Goal: Transaction & Acquisition: Purchase product/service

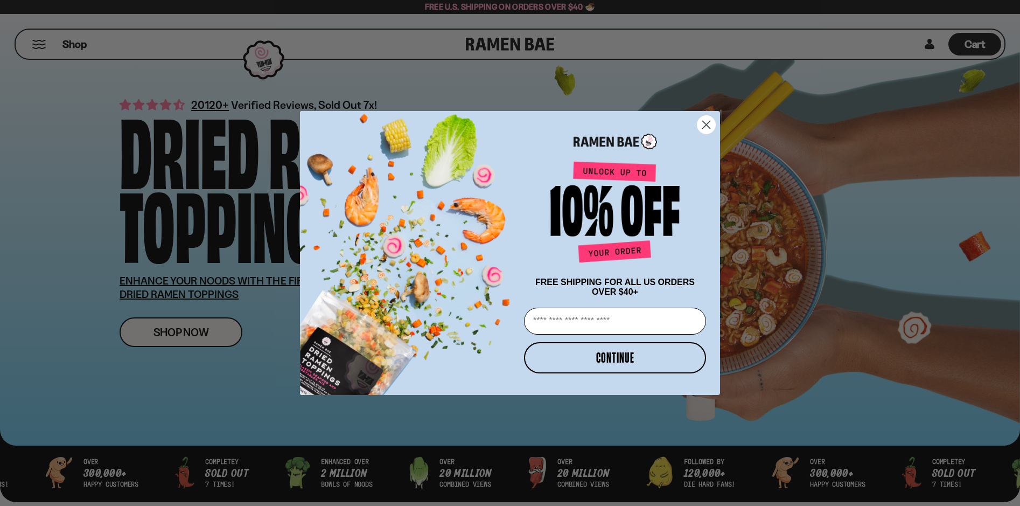
click at [693, 311] on input "Email" at bounding box center [615, 320] width 182 height 27
type input "**********"
click at [649, 359] on button "CONTINUE" at bounding box center [615, 357] width 182 height 31
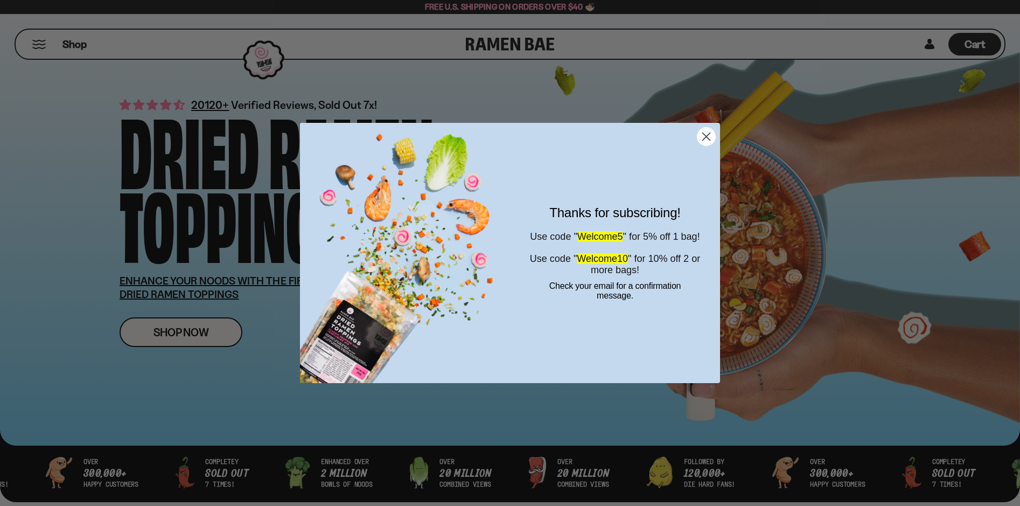
click at [714, 124] on form "Thanks for subscribing! Use code " Welcome5 " for 5% off 1 bag! Use code " Welc…" at bounding box center [510, 253] width 420 height 260
click at [706, 136] on circle "Close dialog" at bounding box center [706, 137] width 18 height 18
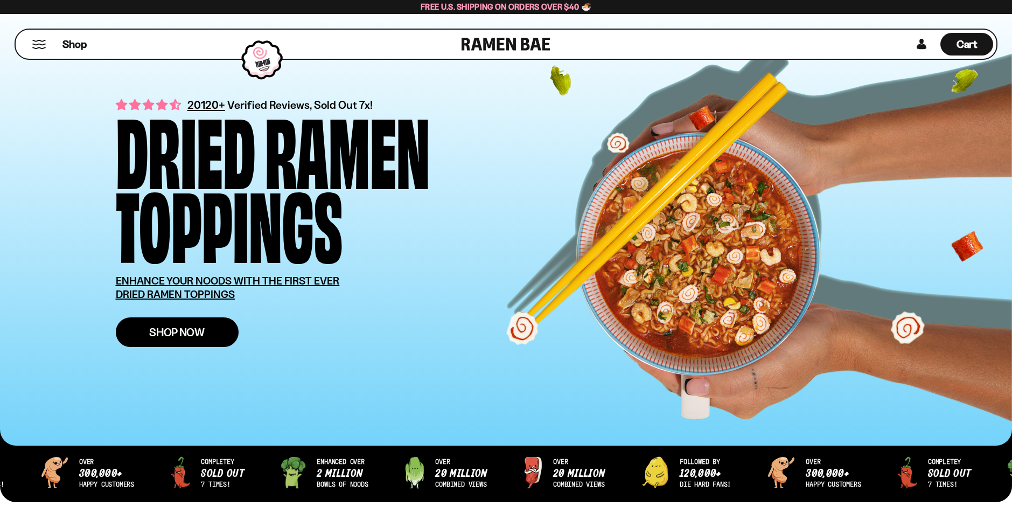
click at [180, 320] on link "Shop Now" at bounding box center [177, 332] width 123 height 30
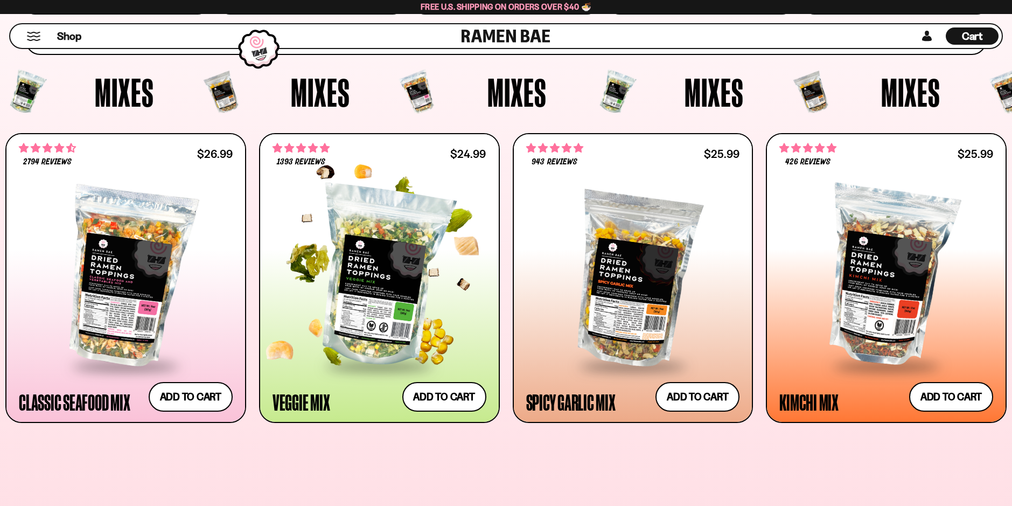
scroll to position [377, 0]
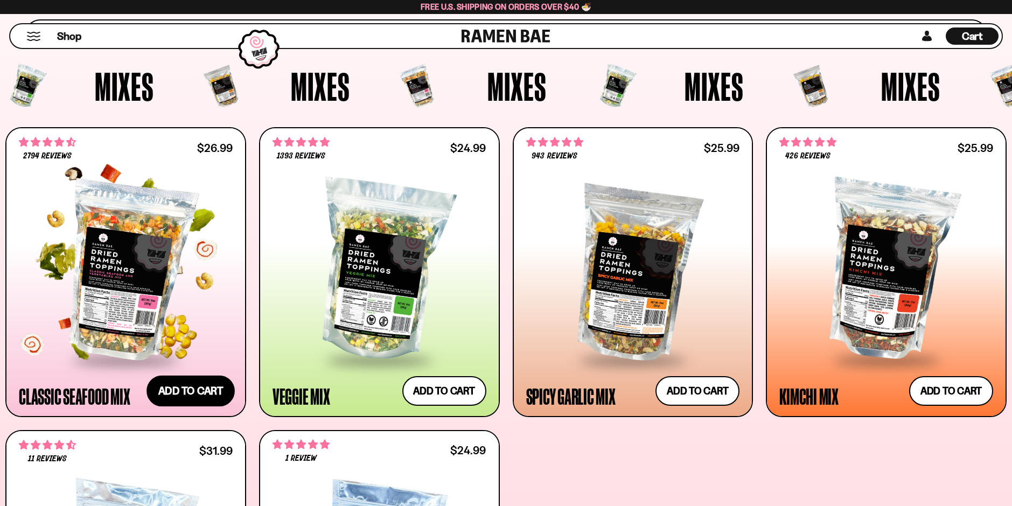
click at [184, 390] on button "Add to cart" at bounding box center [190, 390] width 88 height 31
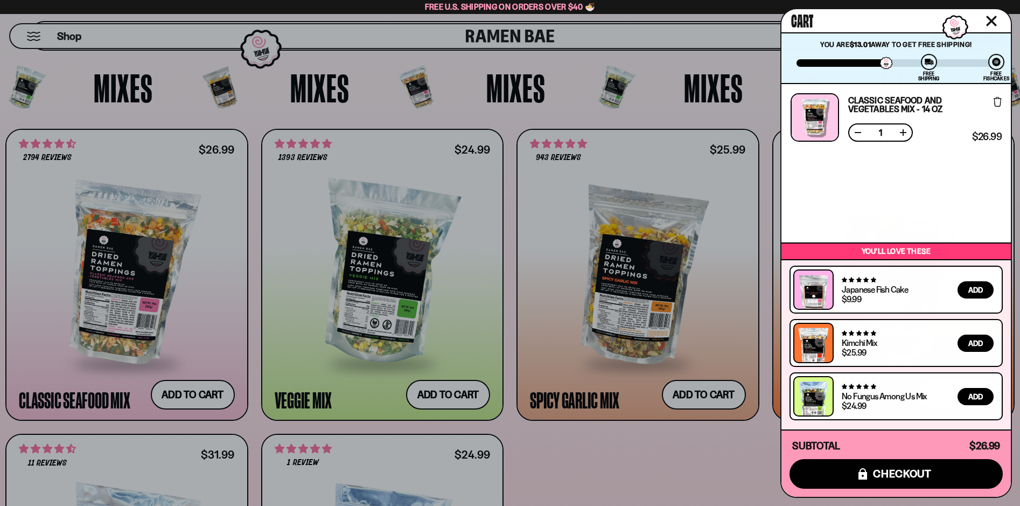
click at [431, 395] on div at bounding box center [510, 253] width 1020 height 506
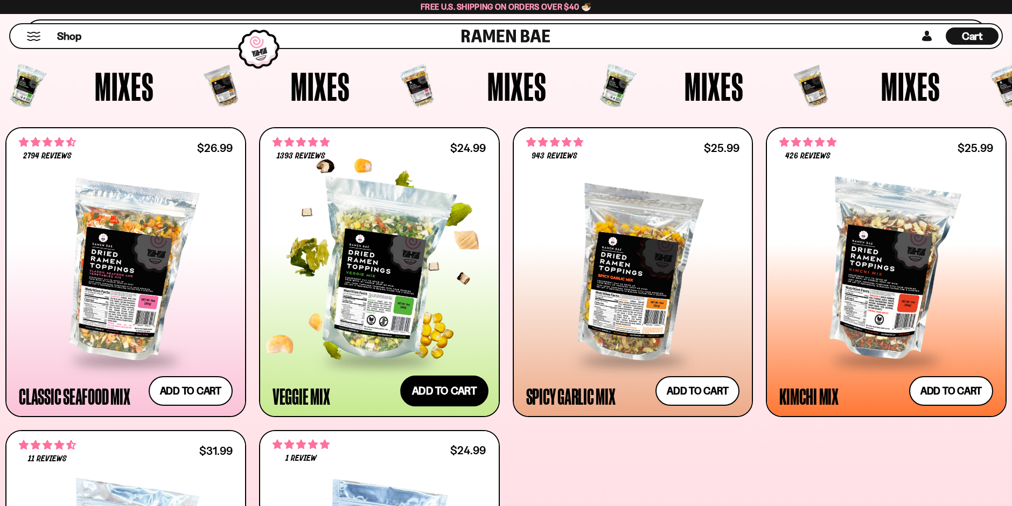
click at [438, 389] on button "Add to cart" at bounding box center [444, 390] width 88 height 31
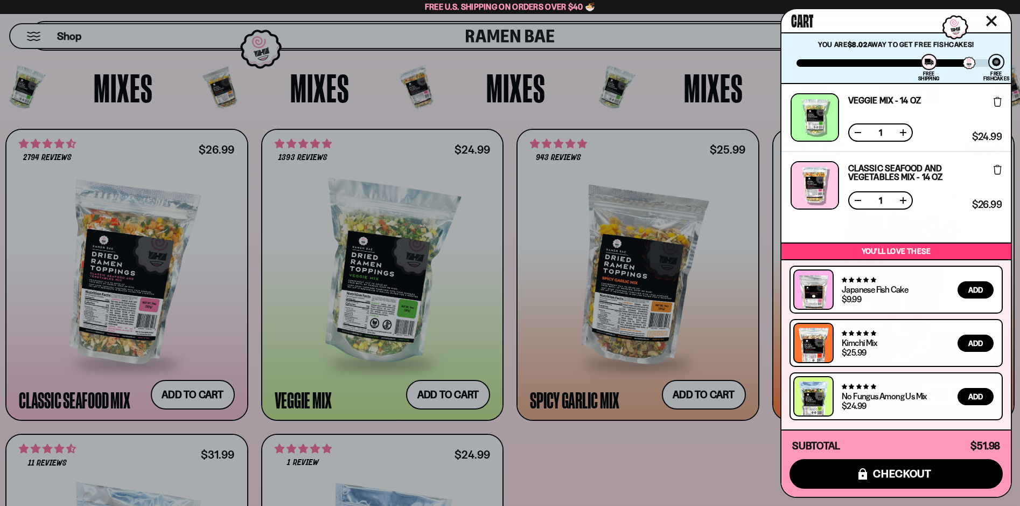
click at [989, 20] on icon "Close cart" at bounding box center [991, 21] width 11 height 11
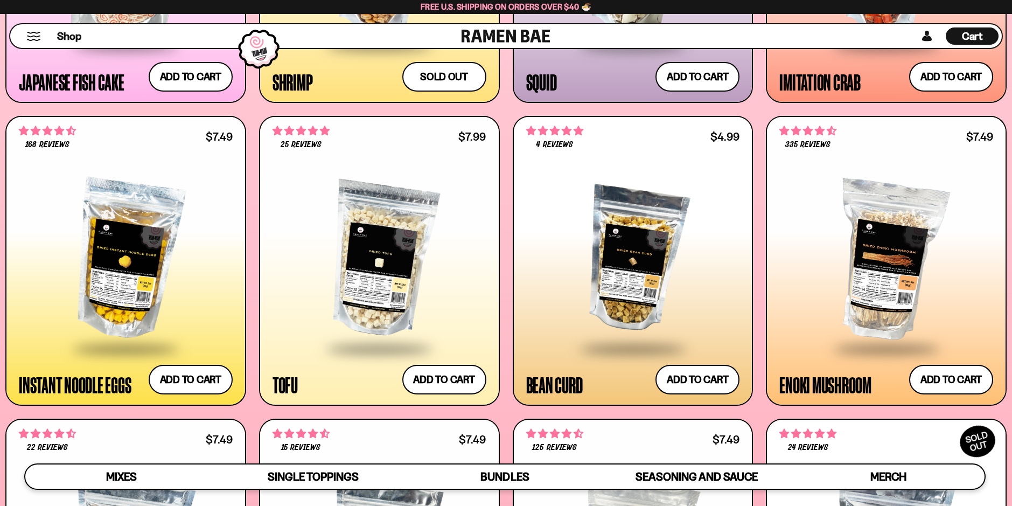
scroll to position [1346, 0]
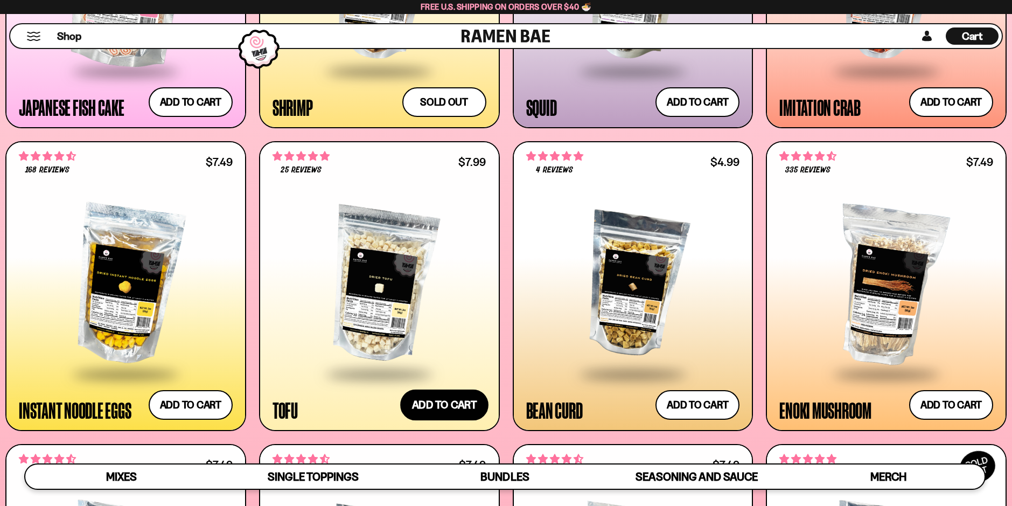
click at [438, 413] on button "Add to cart" at bounding box center [444, 404] width 88 height 31
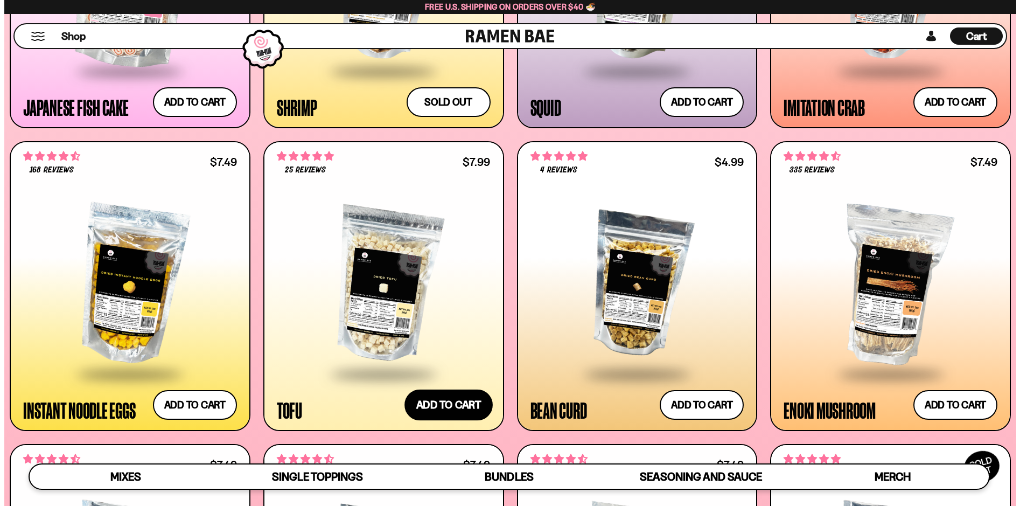
scroll to position [1353, 0]
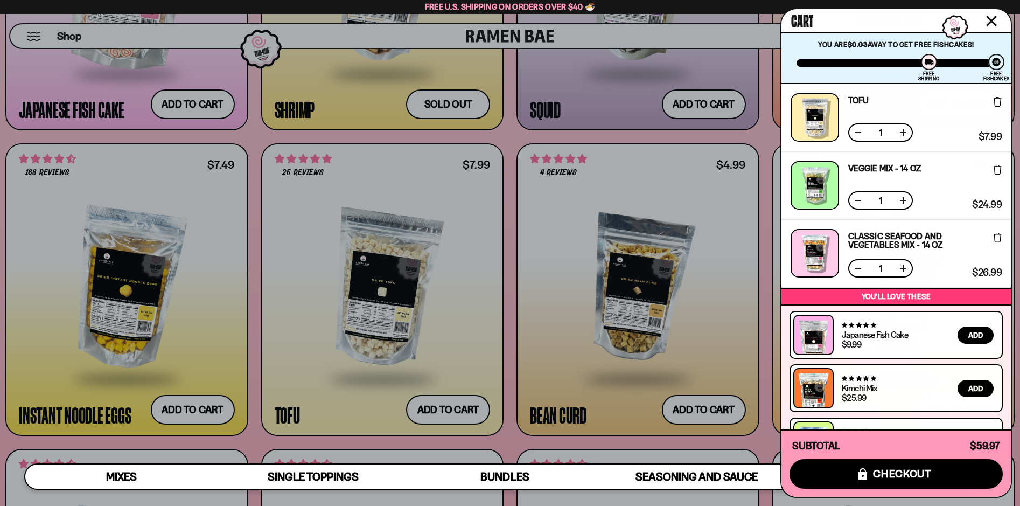
click at [1004, 18] on div "Cart" at bounding box center [895, 20] width 229 height 23
click at [991, 22] on icon "Close cart" at bounding box center [992, 21] width 10 height 10
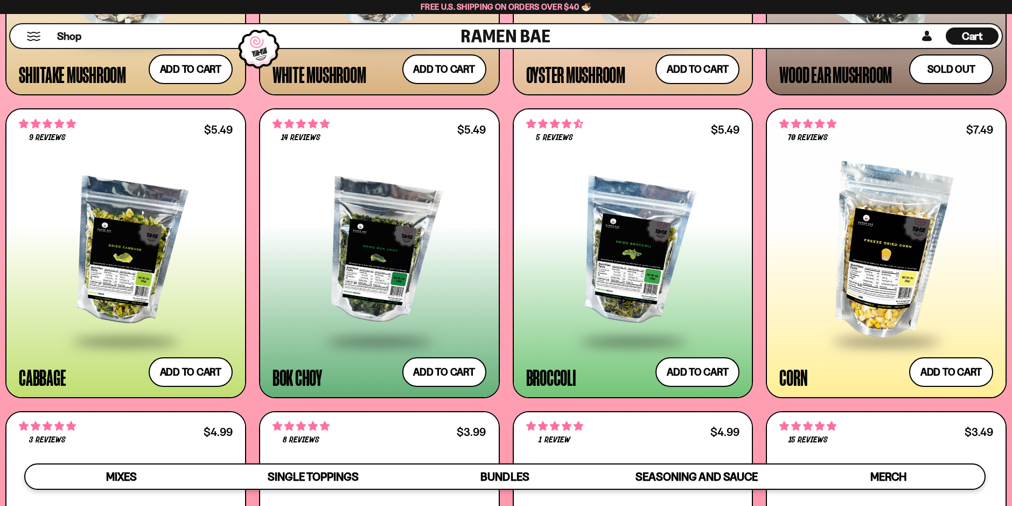
scroll to position [1993, 0]
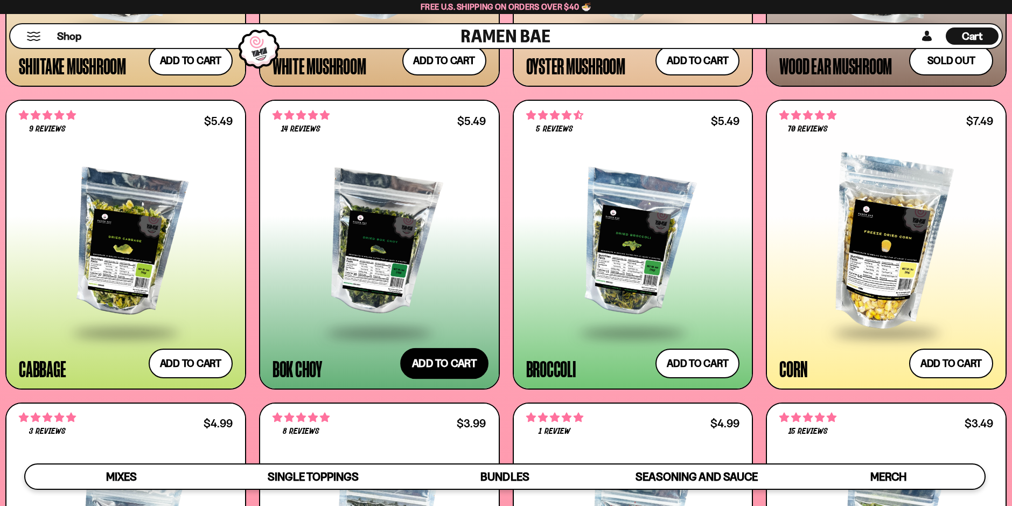
click at [448, 365] on button "Add to cart" at bounding box center [444, 363] width 88 height 31
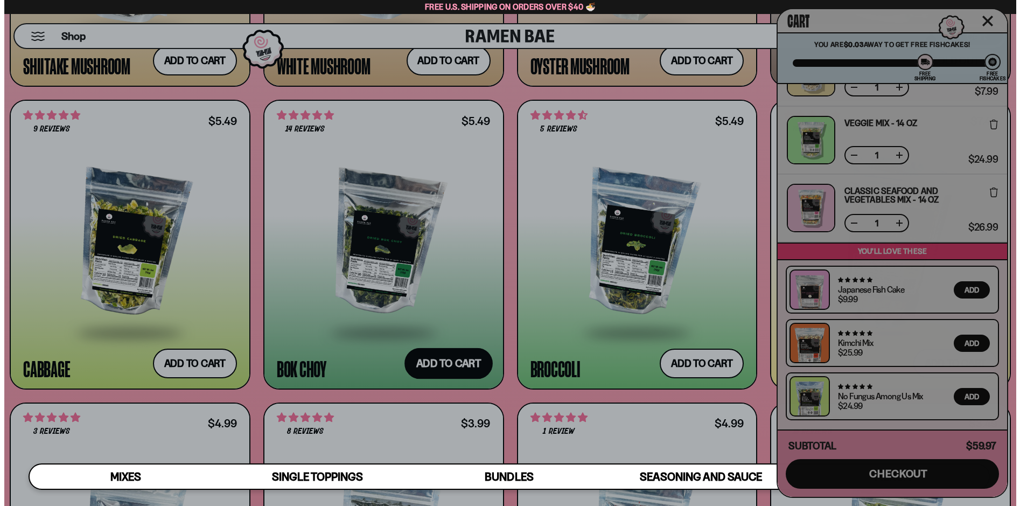
scroll to position [2004, 0]
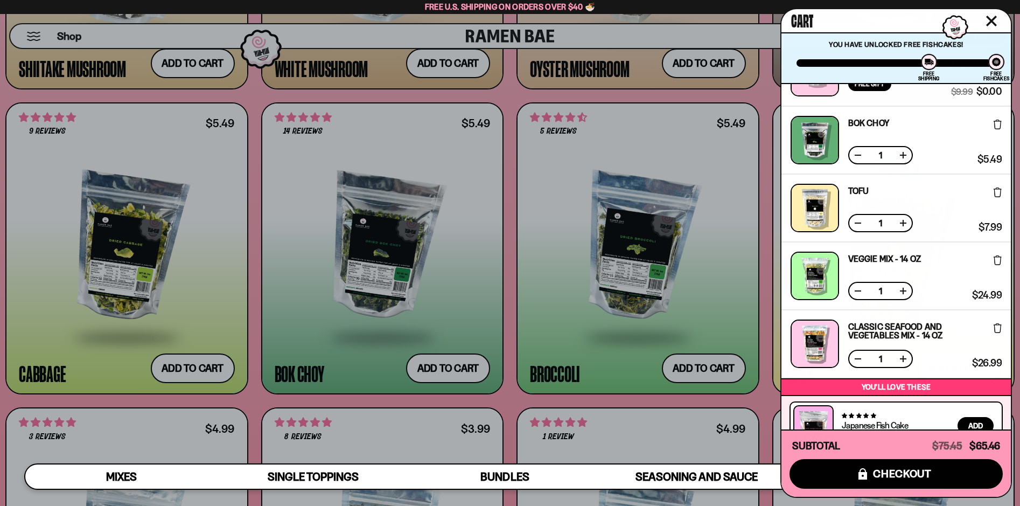
click at [988, 18] on icon "Close cart" at bounding box center [992, 21] width 10 height 10
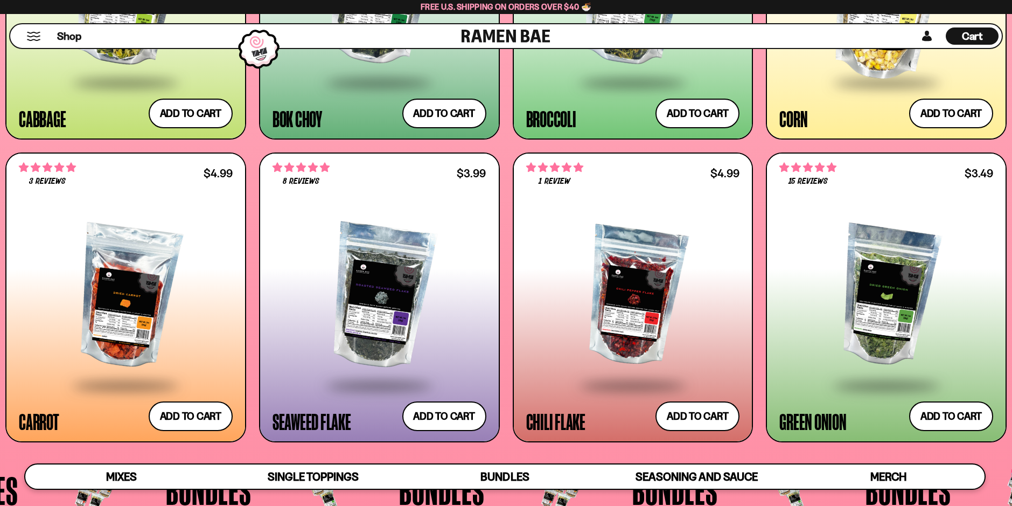
scroll to position [2262, 0]
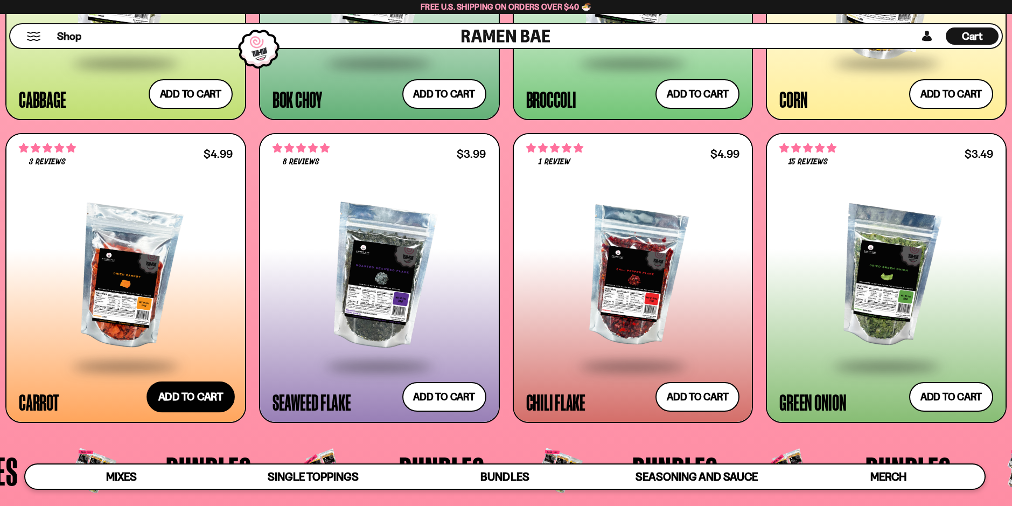
click at [215, 395] on button "Add to cart" at bounding box center [190, 396] width 88 height 31
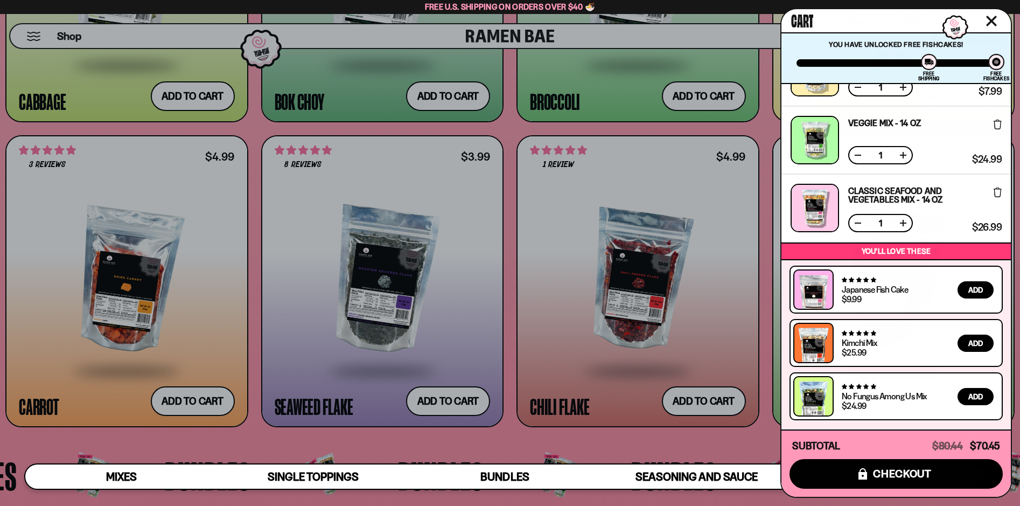
scroll to position [0, 0]
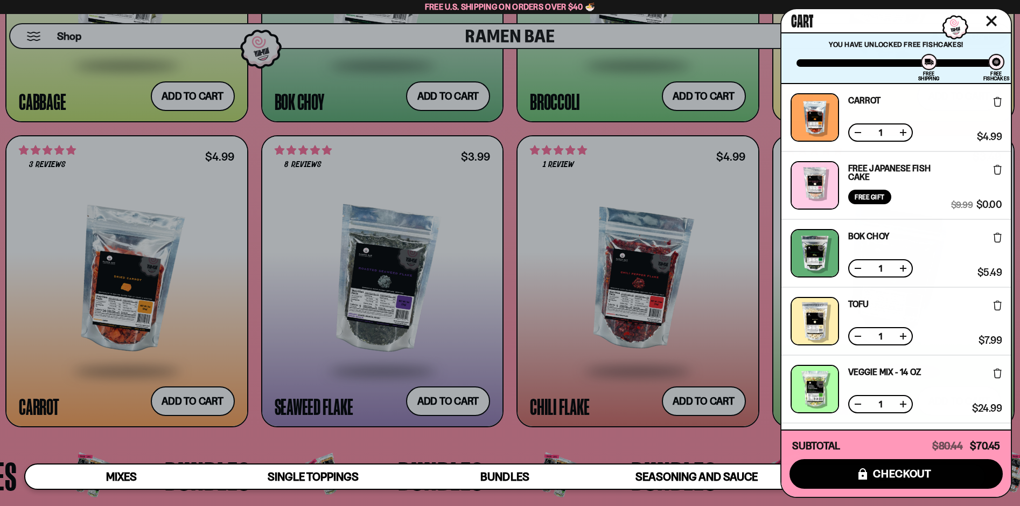
click at [990, 19] on icon "Close cart" at bounding box center [992, 21] width 10 height 10
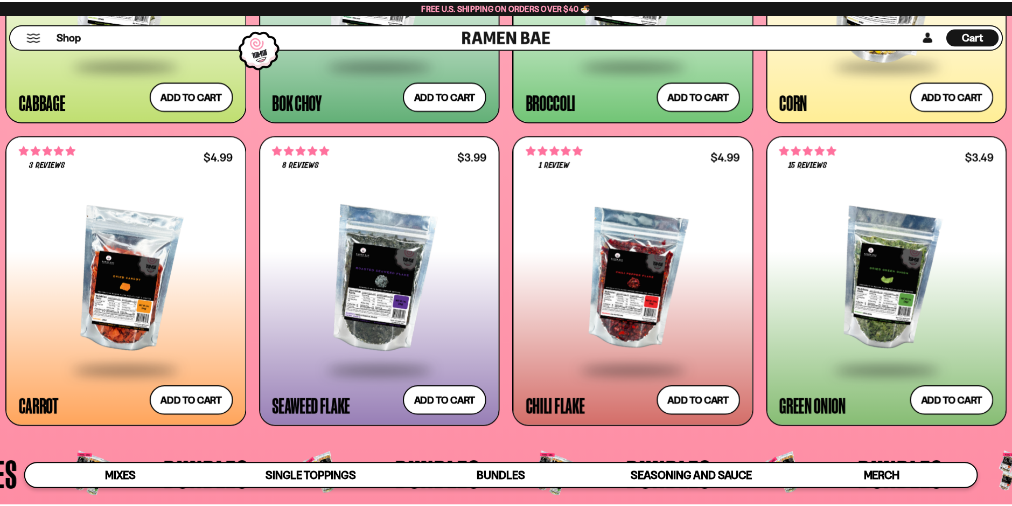
scroll to position [2262, 0]
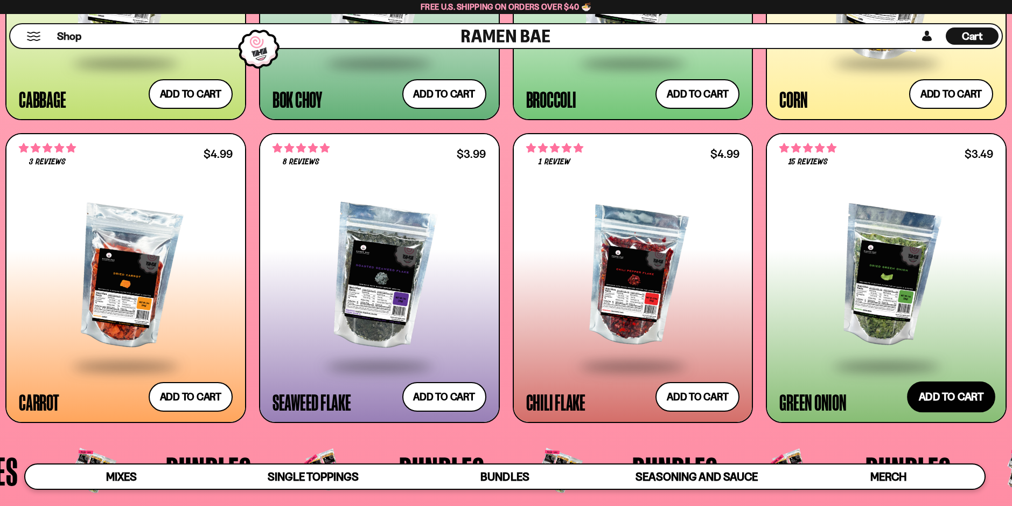
click at [959, 400] on button "Add to cart" at bounding box center [951, 396] width 88 height 31
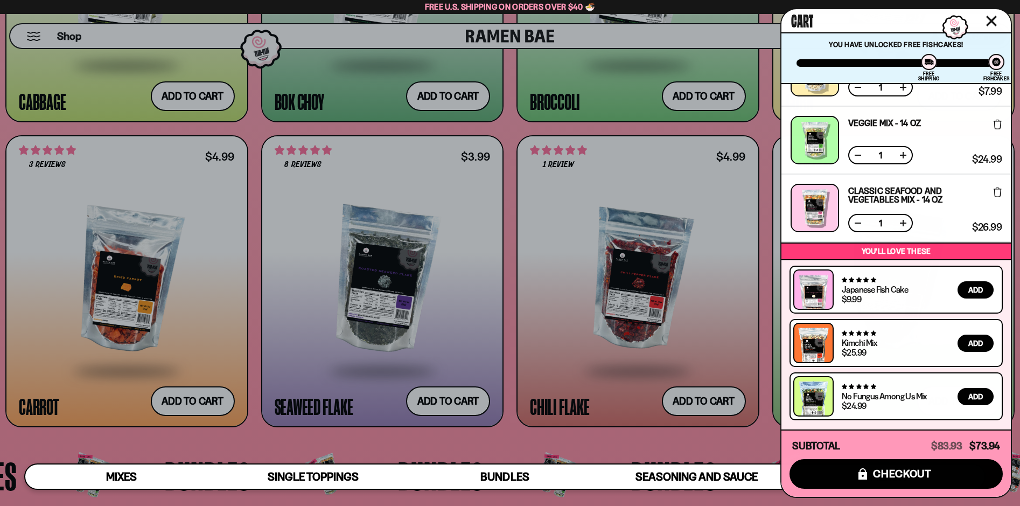
scroll to position [0, 0]
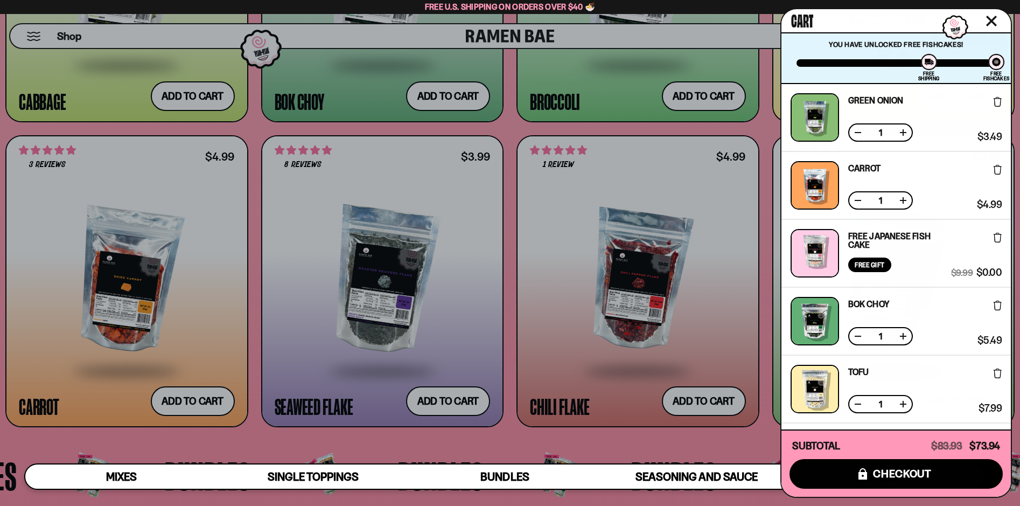
click at [995, 22] on icon "Close cart" at bounding box center [991, 21] width 11 height 11
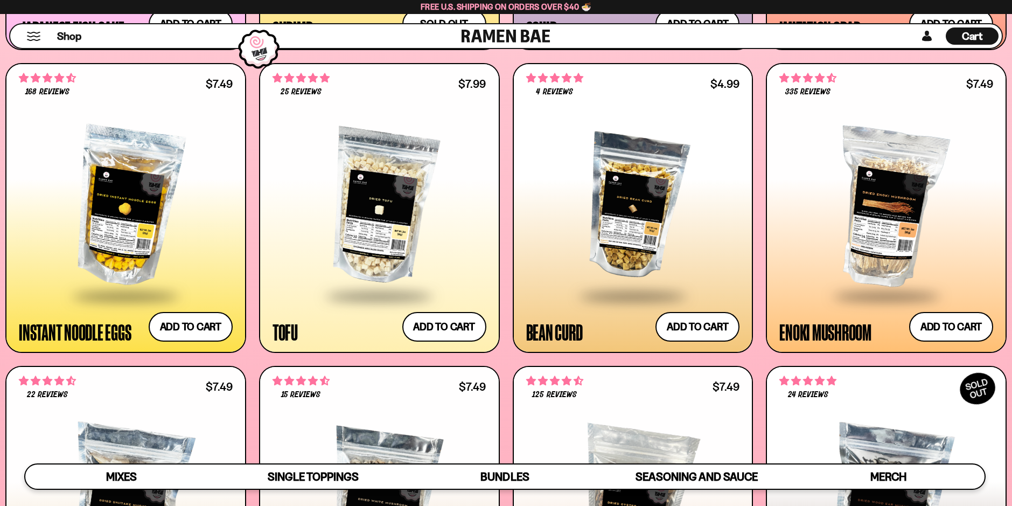
scroll to position [1400, 0]
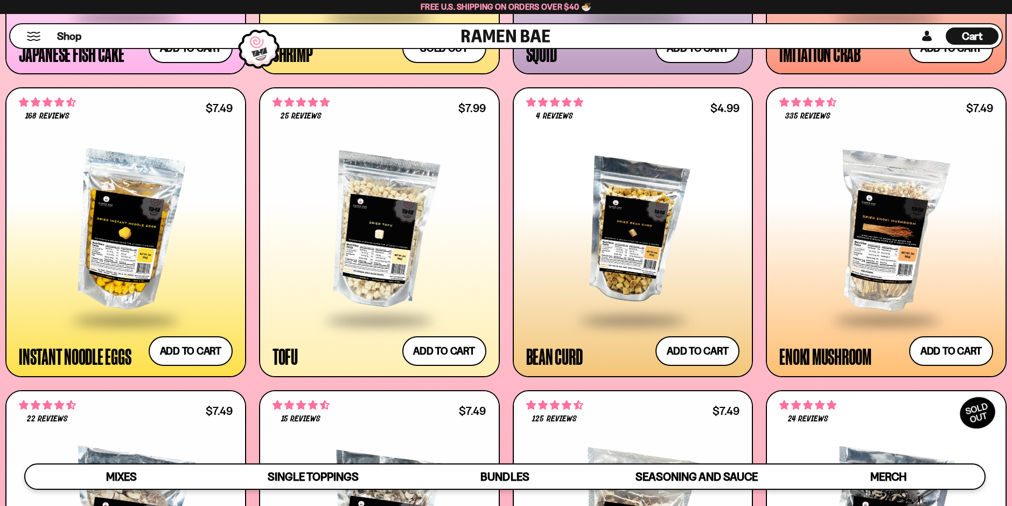
click at [977, 33] on span "Cart" at bounding box center [972, 36] width 21 height 13
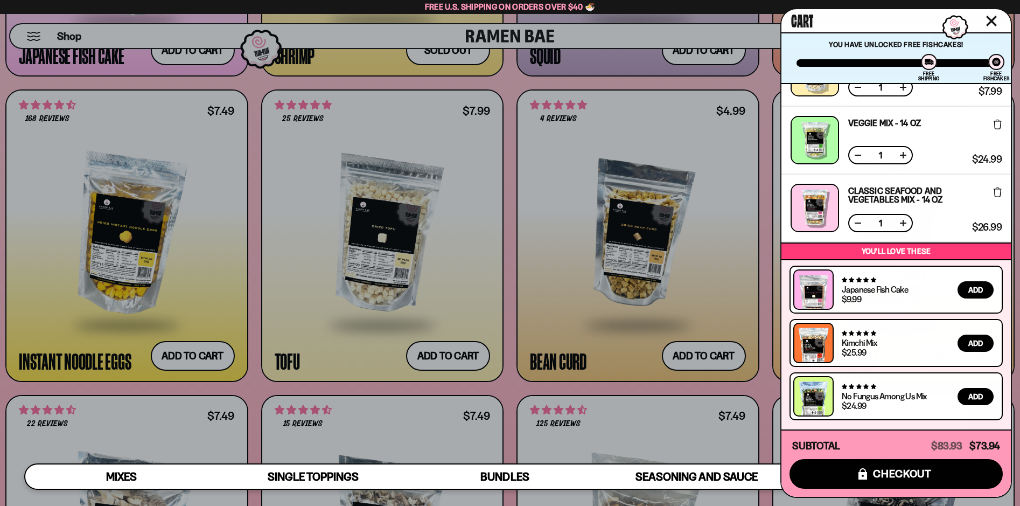
scroll to position [0, 0]
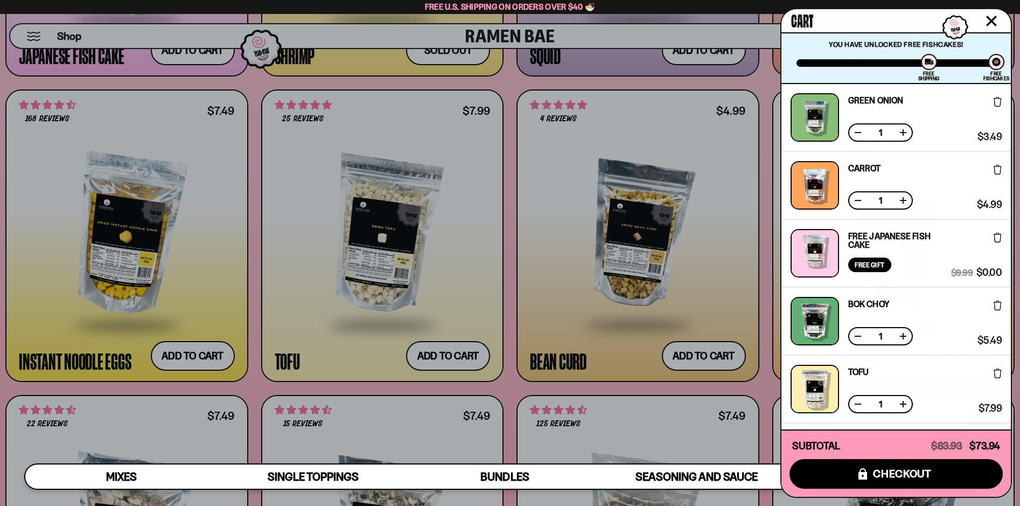
click at [705, 308] on div at bounding box center [510, 253] width 1020 height 506
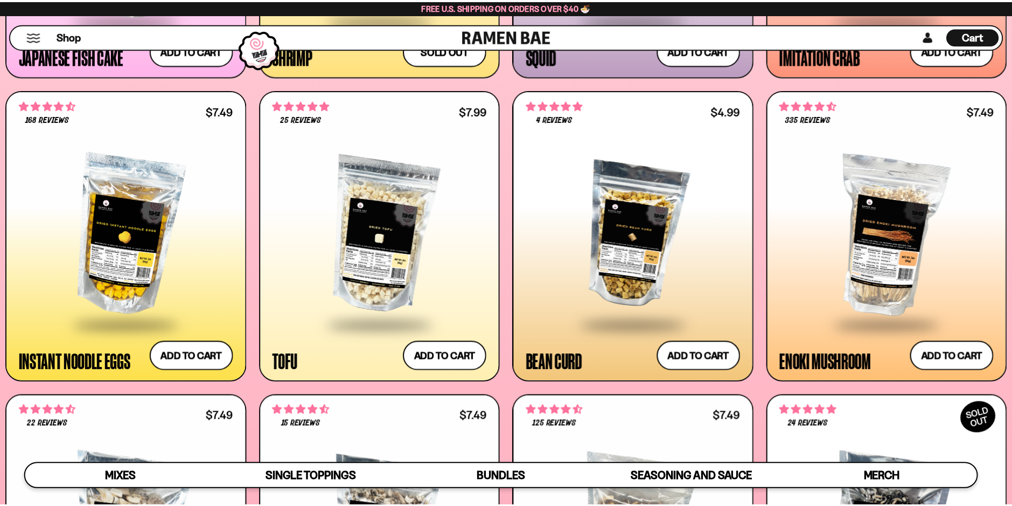
scroll to position [1400, 0]
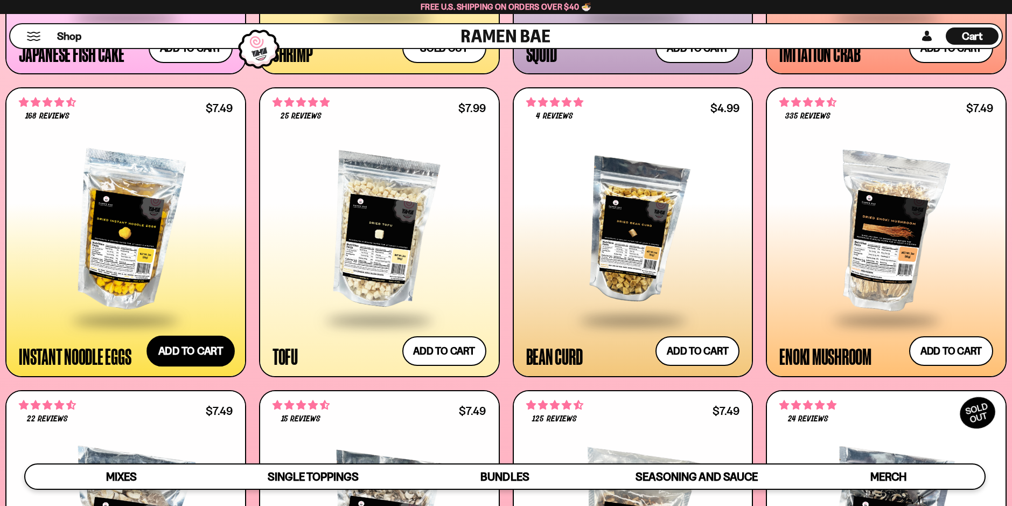
click at [191, 349] on button "Add to cart" at bounding box center [190, 350] width 88 height 31
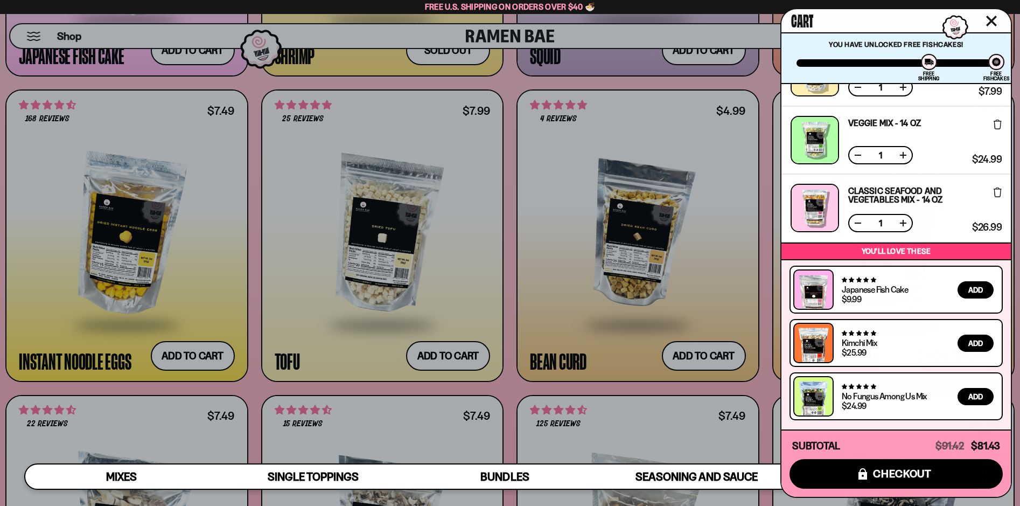
scroll to position [0, 0]
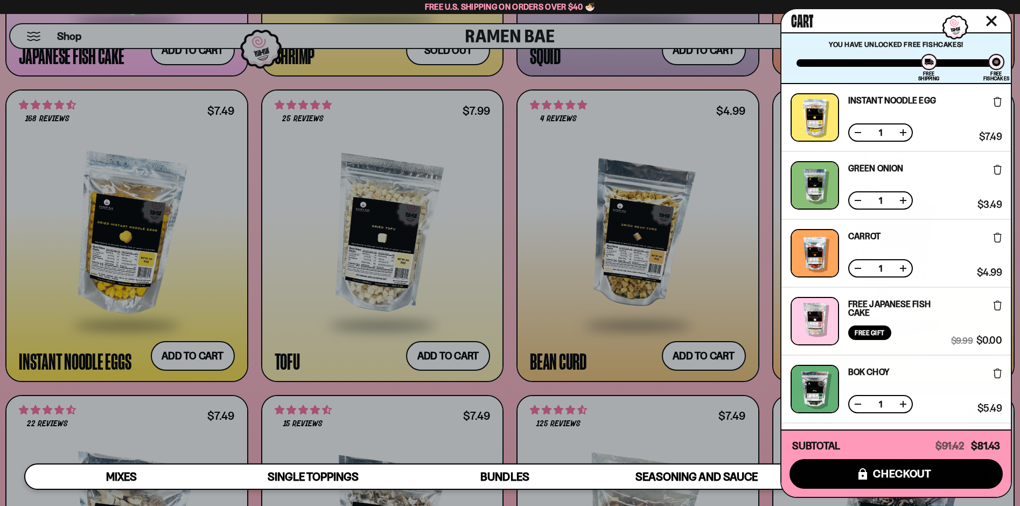
click at [990, 24] on icon "Close cart" at bounding box center [991, 21] width 11 height 11
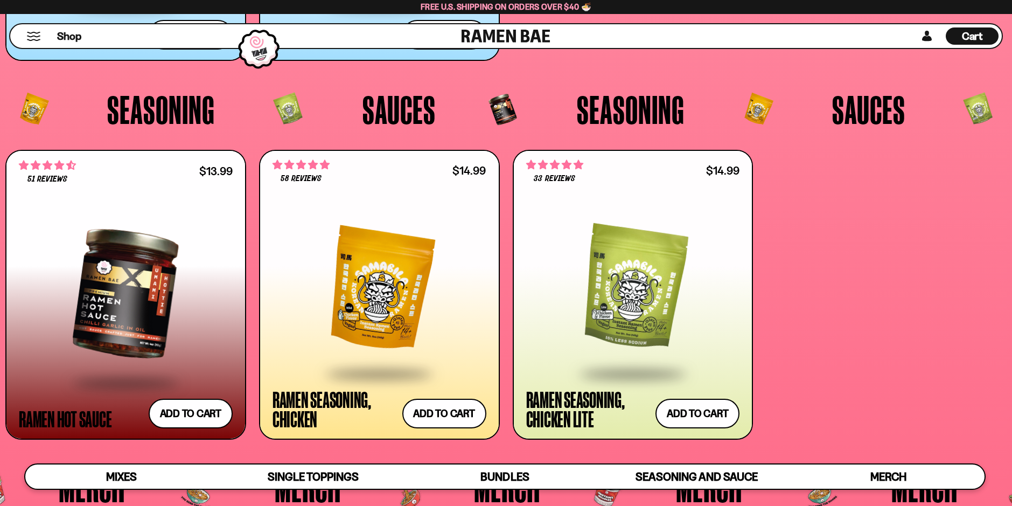
scroll to position [3070, 0]
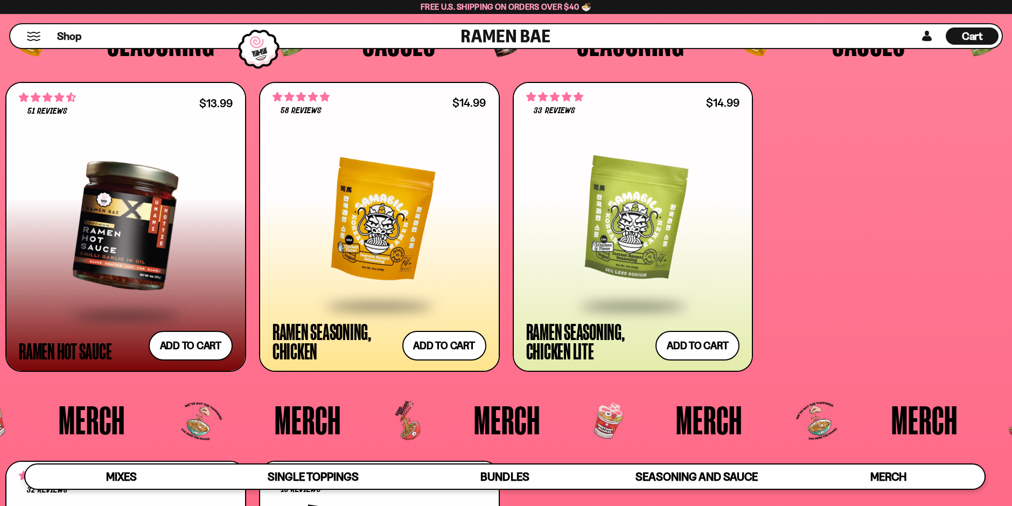
click at [625, 238] on div at bounding box center [633, 221] width 214 height 168
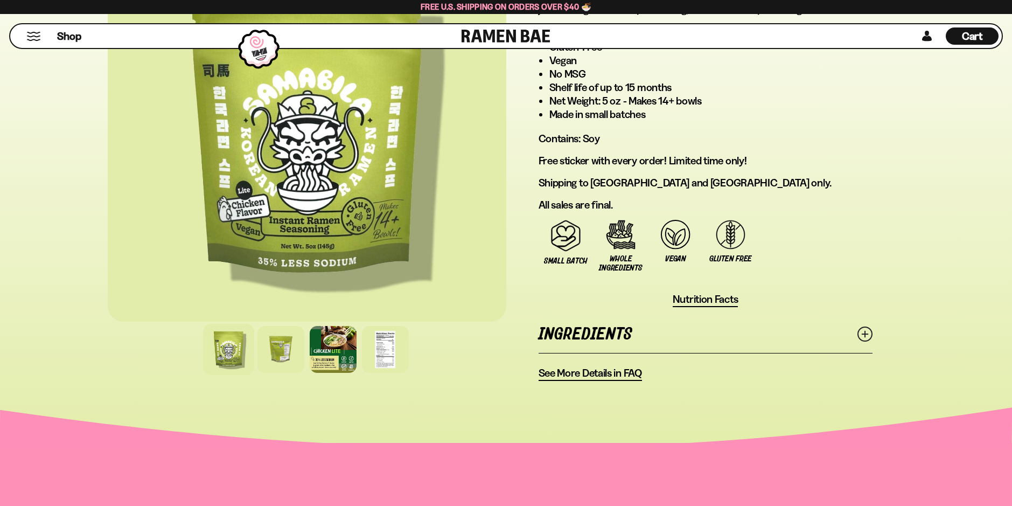
scroll to position [754, 0]
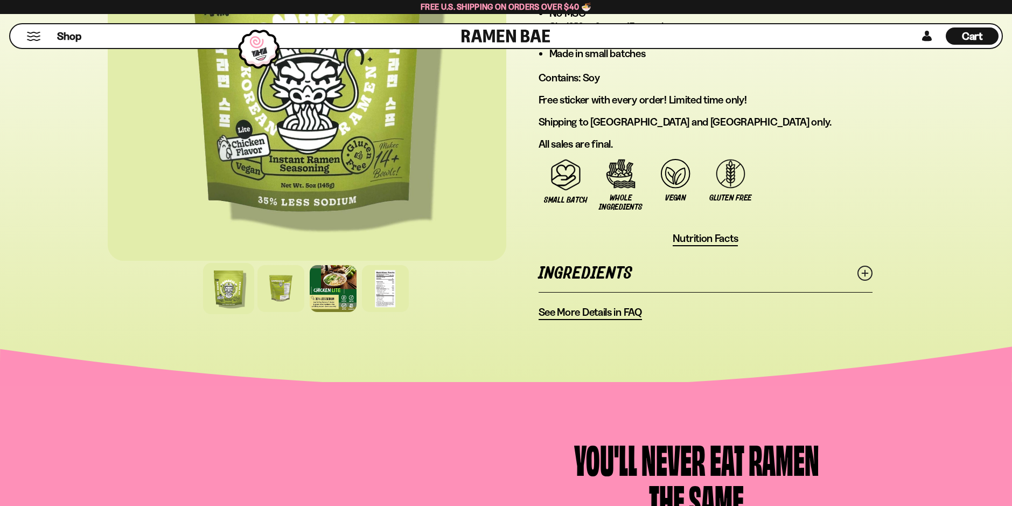
click at [864, 270] on line at bounding box center [864, 272] width 5 height 5
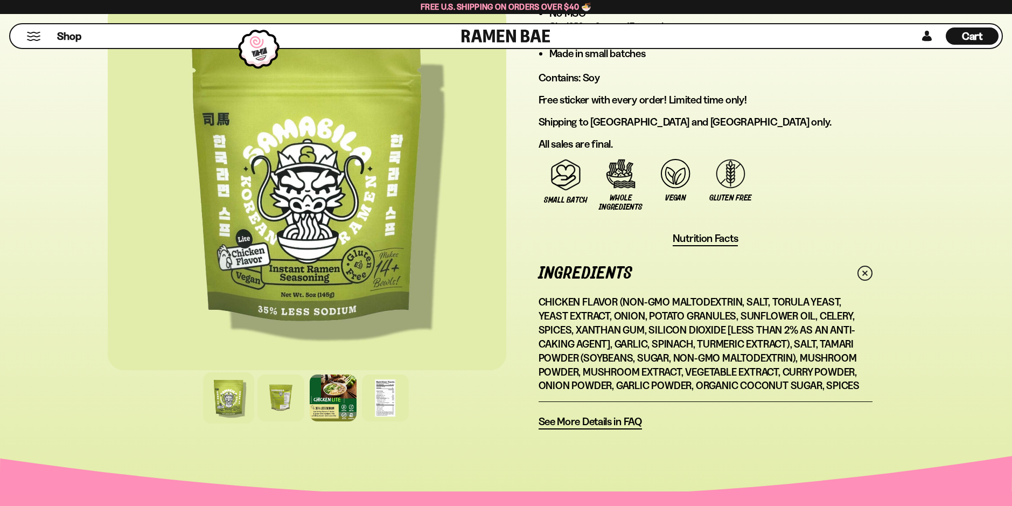
click at [584, 422] on span "See More Details in FAQ" at bounding box center [590, 421] width 103 height 13
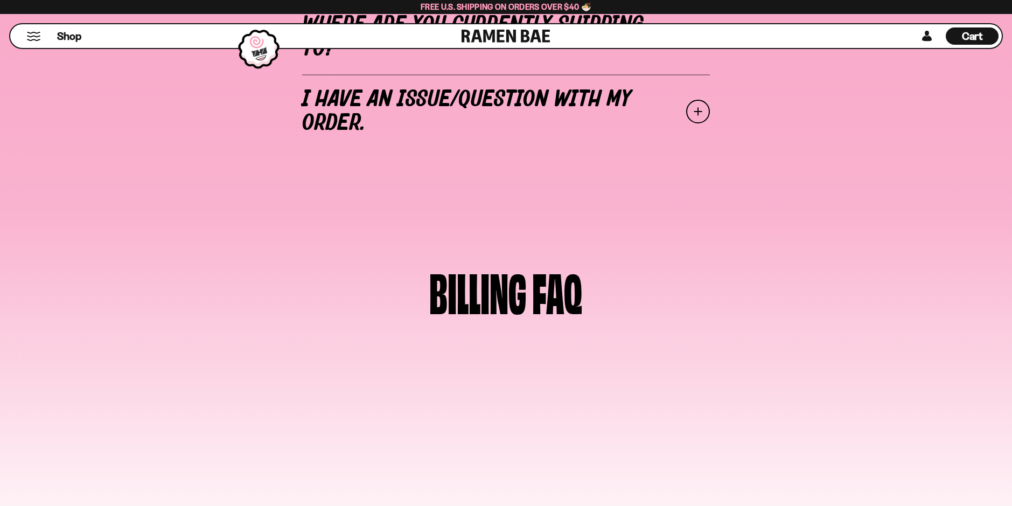
scroll to position [215, 0]
